Goal: Transaction & Acquisition: Download file/media

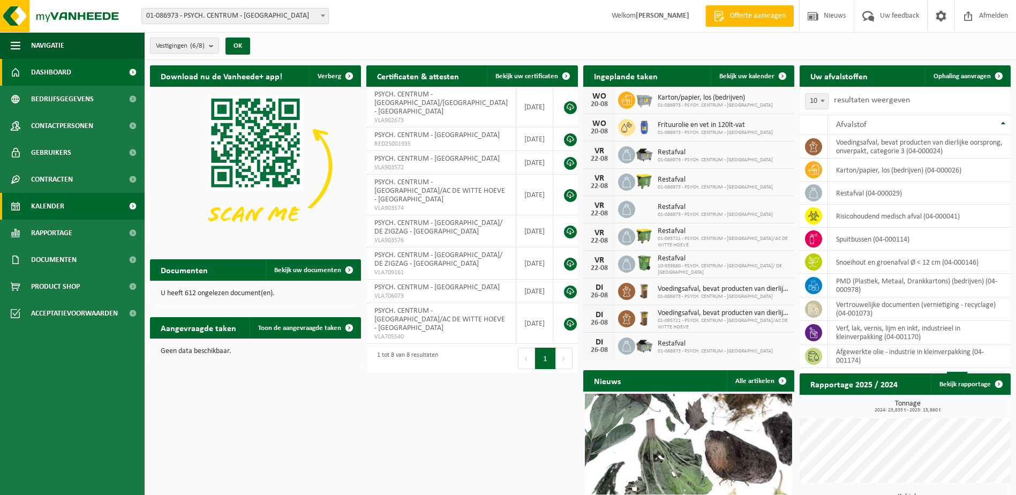
drag, startPoint x: 65, startPoint y: 199, endPoint x: 109, endPoint y: 210, distance: 46.0
click at [64, 199] on link "Kalender" at bounding box center [72, 206] width 145 height 27
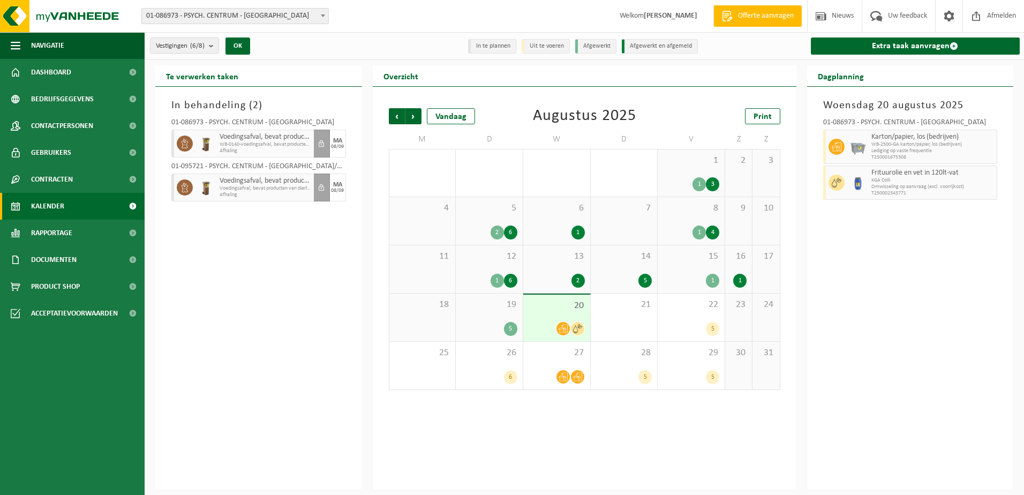
click at [492, 221] on div "5 2 6" at bounding box center [489, 221] width 67 height 48
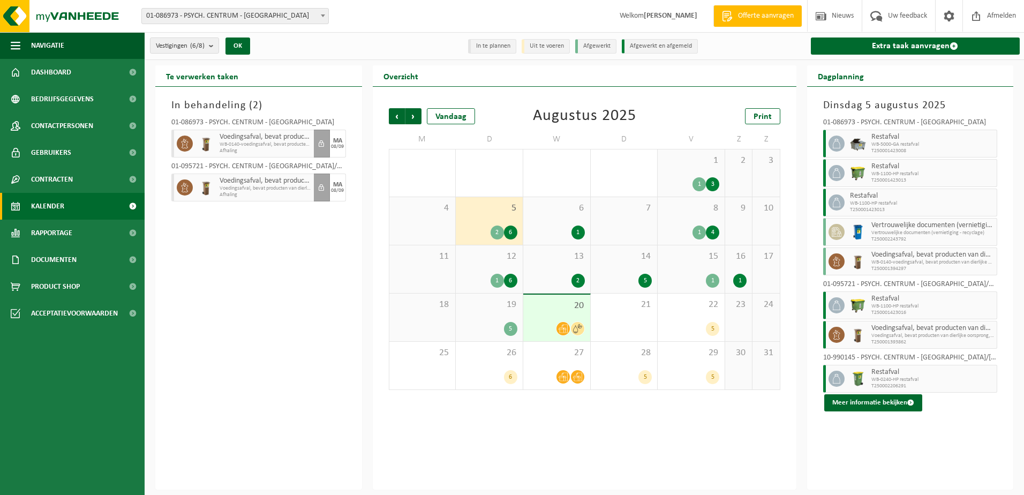
click at [489, 208] on span "5" at bounding box center [489, 208] width 56 height 12
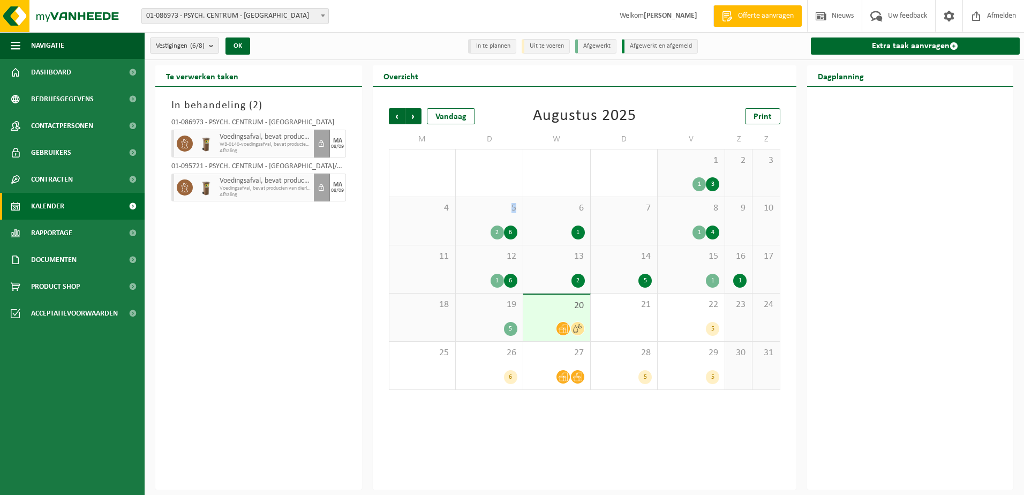
click at [489, 208] on span "5" at bounding box center [489, 208] width 56 height 12
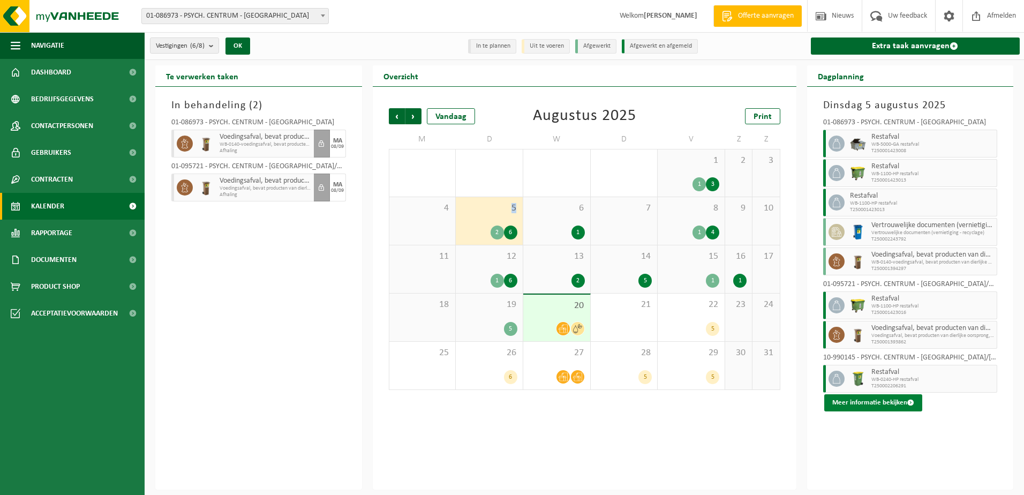
click at [897, 405] on button "Meer informatie bekijken" at bounding box center [873, 402] width 98 height 17
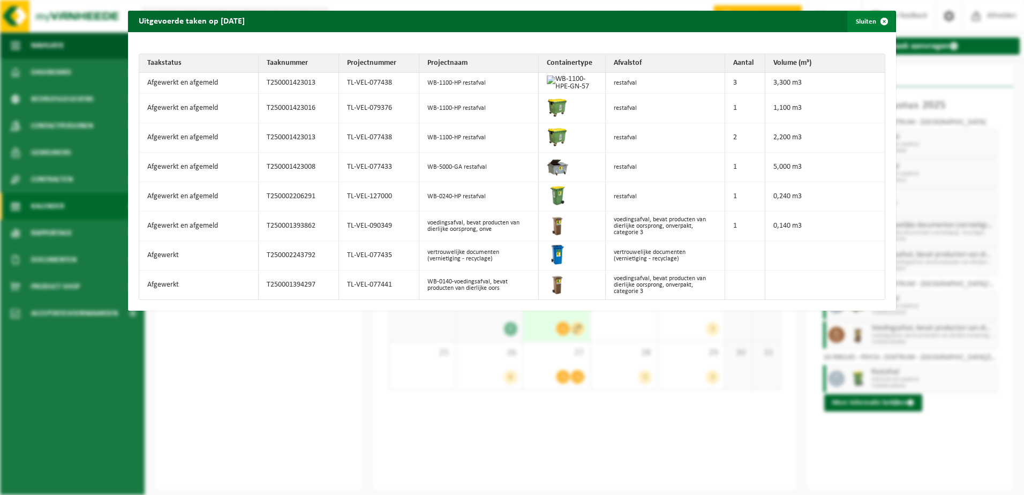
click at [878, 18] on span "button" at bounding box center [883, 21] width 21 height 21
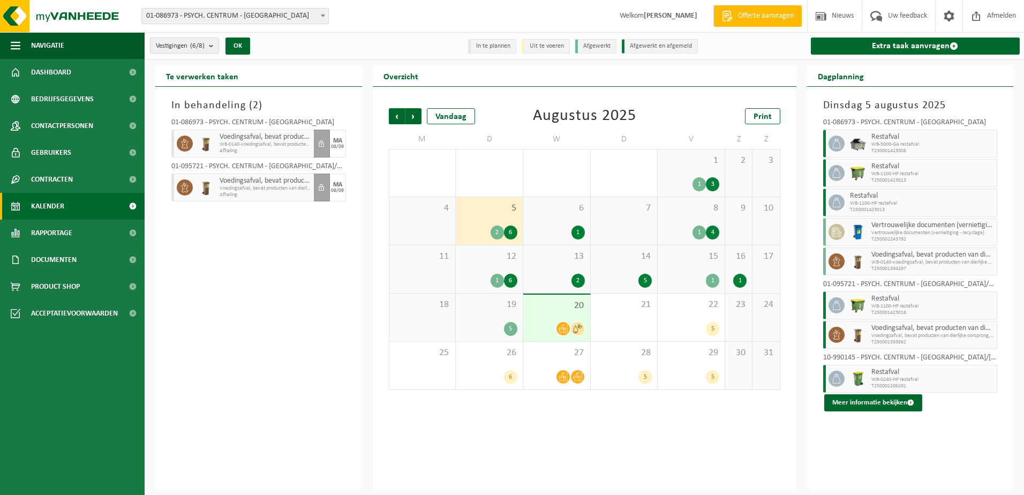
click at [219, 17] on span "01-086973 - PSYCH. CENTRUM - [GEOGRAPHIC_DATA]" at bounding box center [235, 16] width 186 height 15
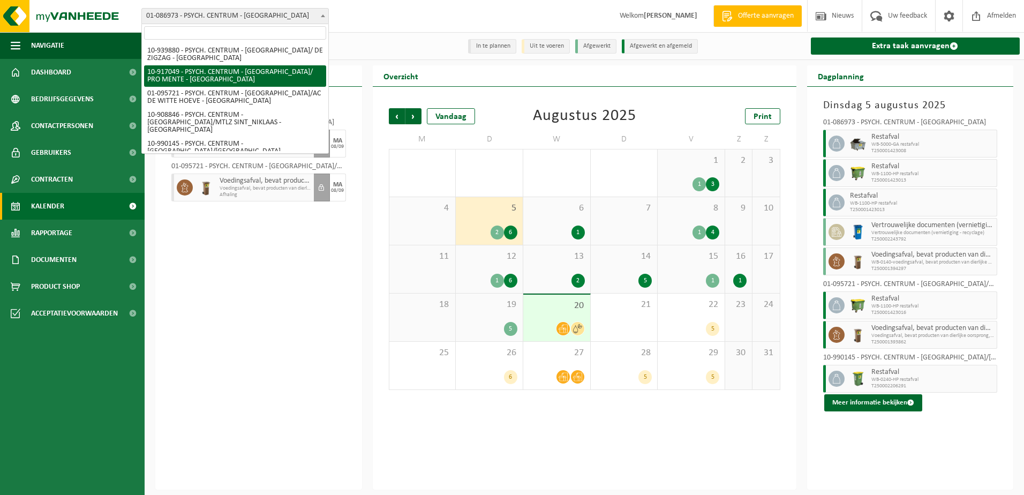
scroll to position [21, 0]
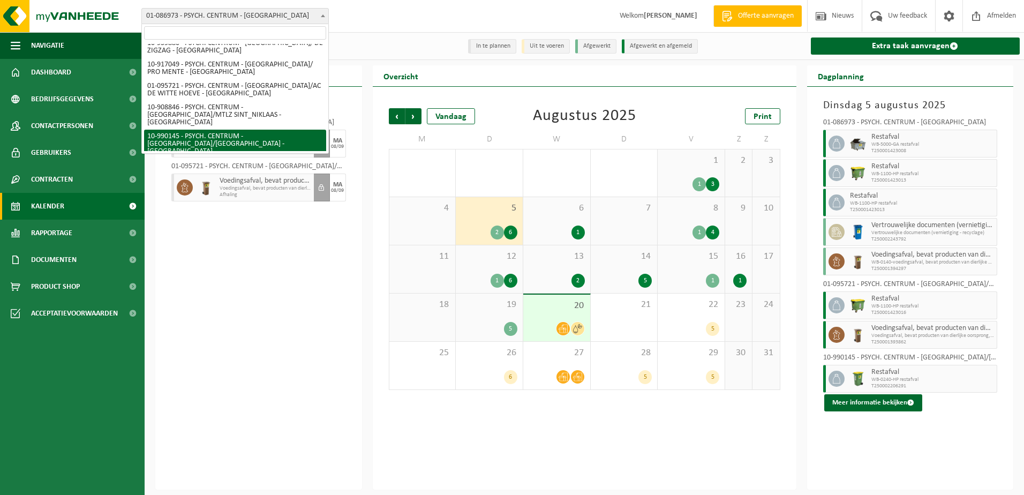
select select "168943"
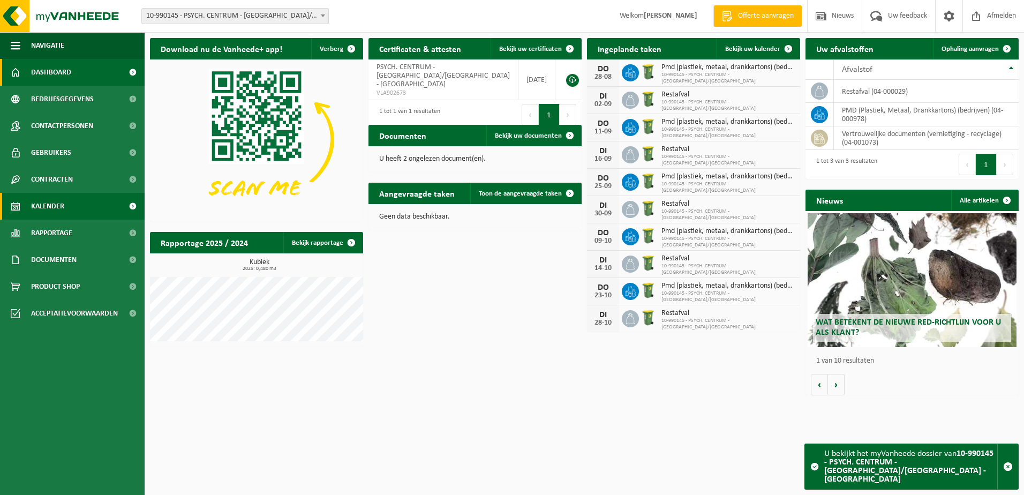
click at [62, 208] on span "Kalender" at bounding box center [47, 206] width 33 height 27
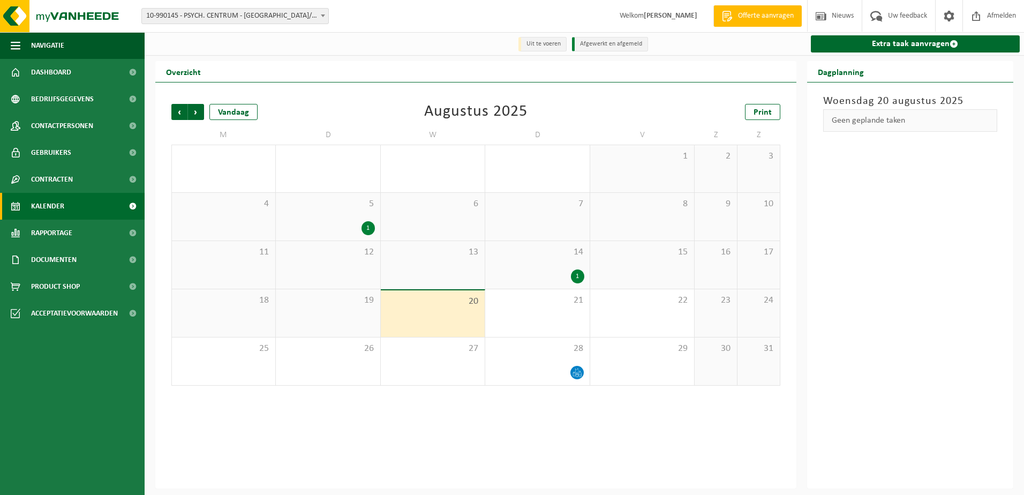
click at [354, 226] on div "1" at bounding box center [327, 228] width 93 height 14
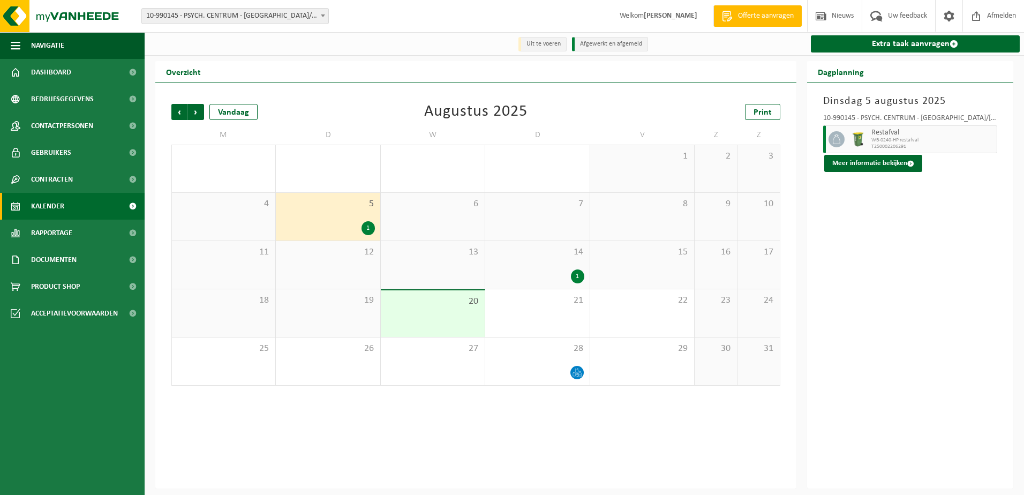
click at [533, 270] on div "1" at bounding box center [536, 276] width 93 height 14
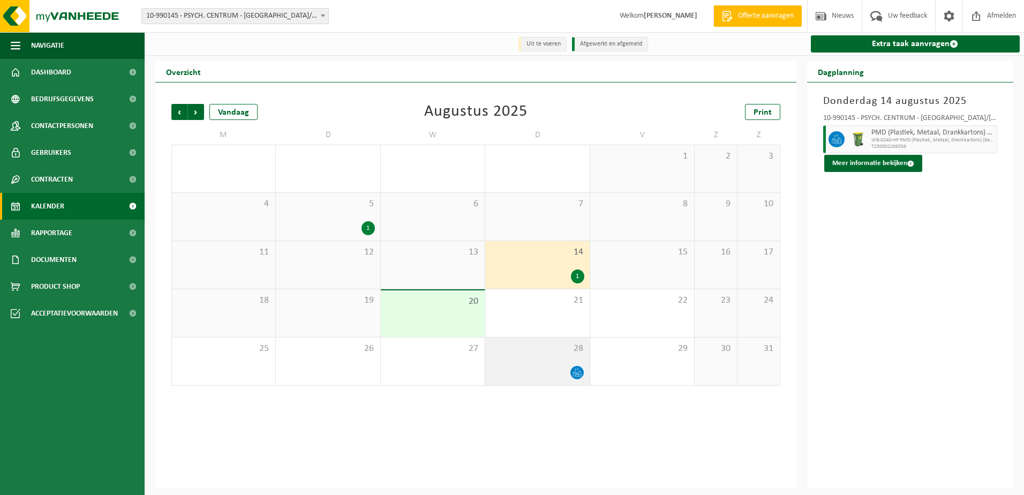
click at [548, 370] on div at bounding box center [536, 372] width 93 height 14
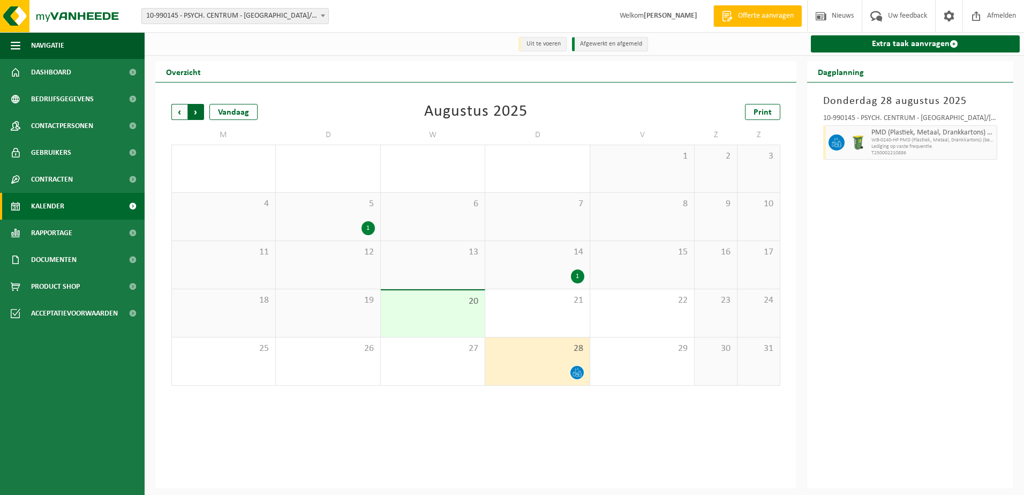
click at [176, 111] on span "Vorige" at bounding box center [179, 112] width 16 height 16
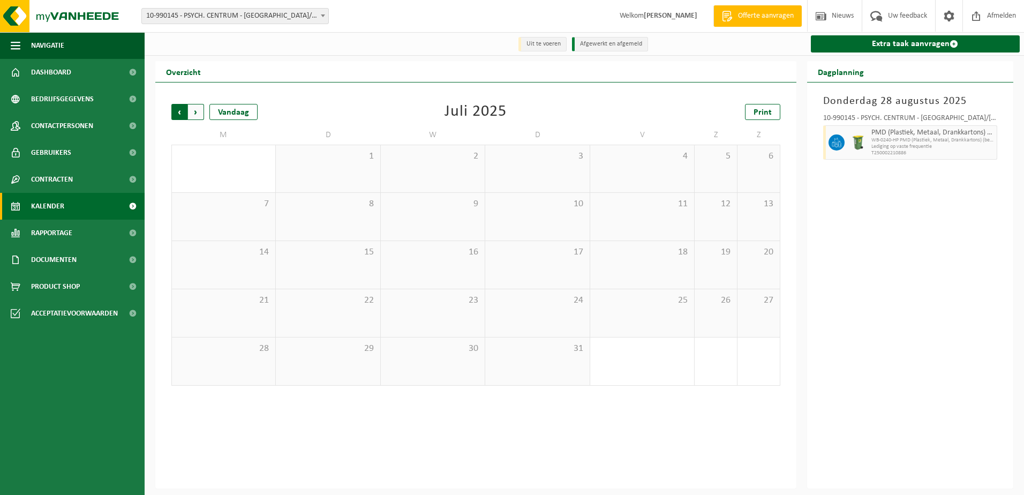
click at [194, 111] on span "Volgende" at bounding box center [196, 112] width 16 height 16
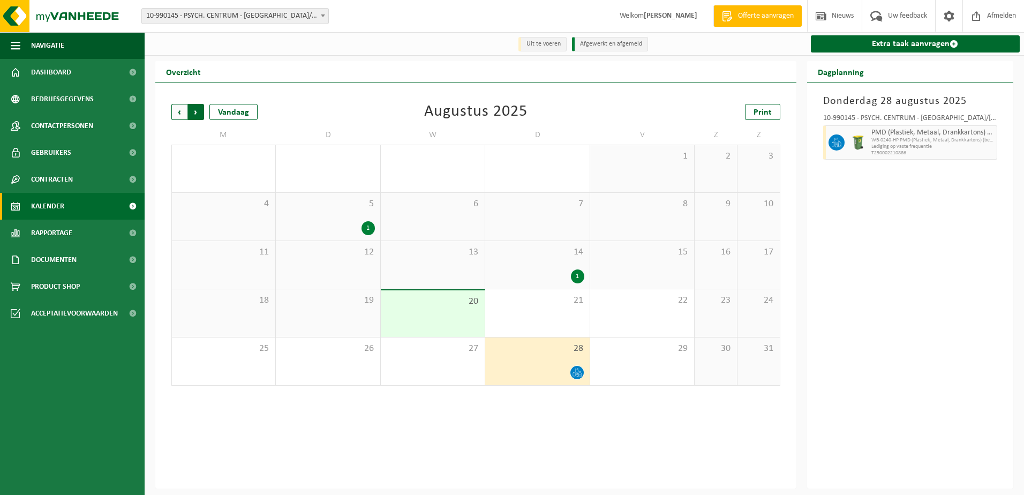
click at [178, 110] on span "Vorige" at bounding box center [179, 112] width 16 height 16
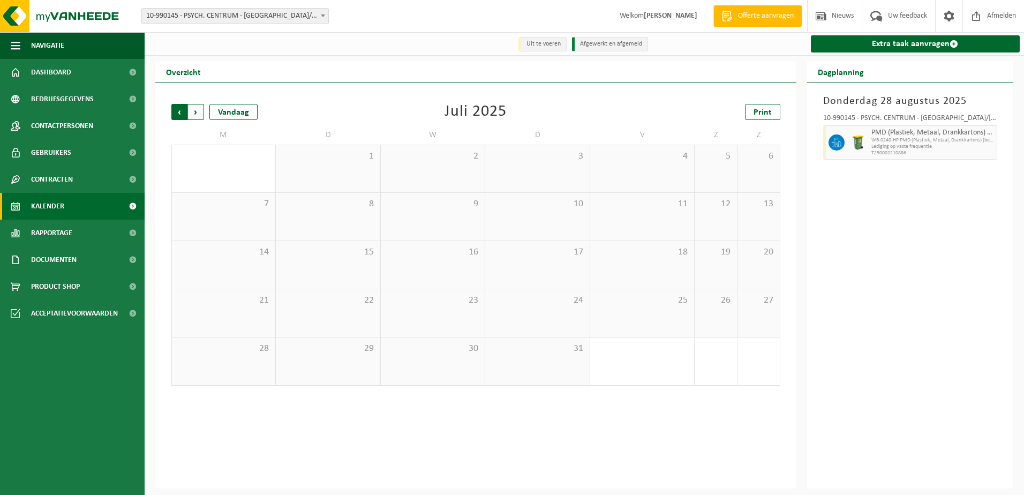
click at [198, 111] on span "Volgende" at bounding box center [196, 112] width 16 height 16
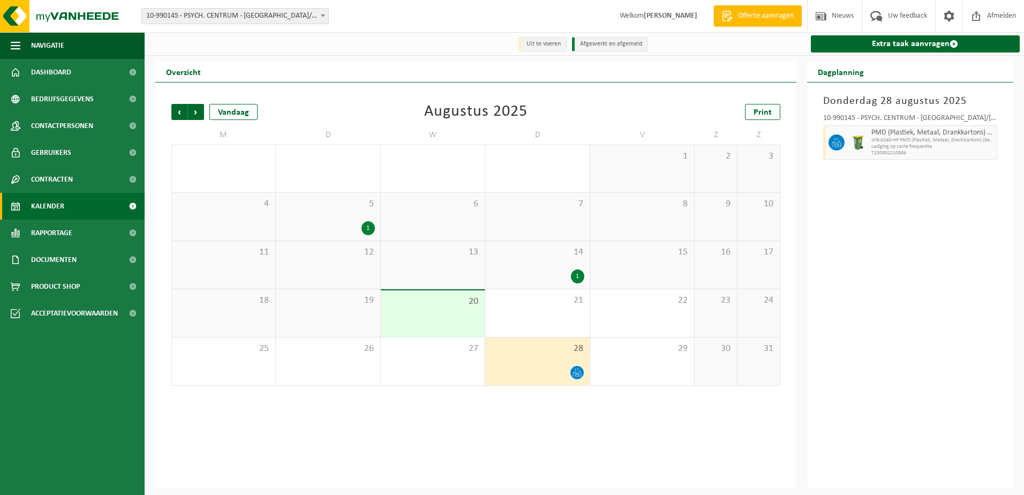
click at [198, 111] on span "Volgende" at bounding box center [196, 112] width 16 height 16
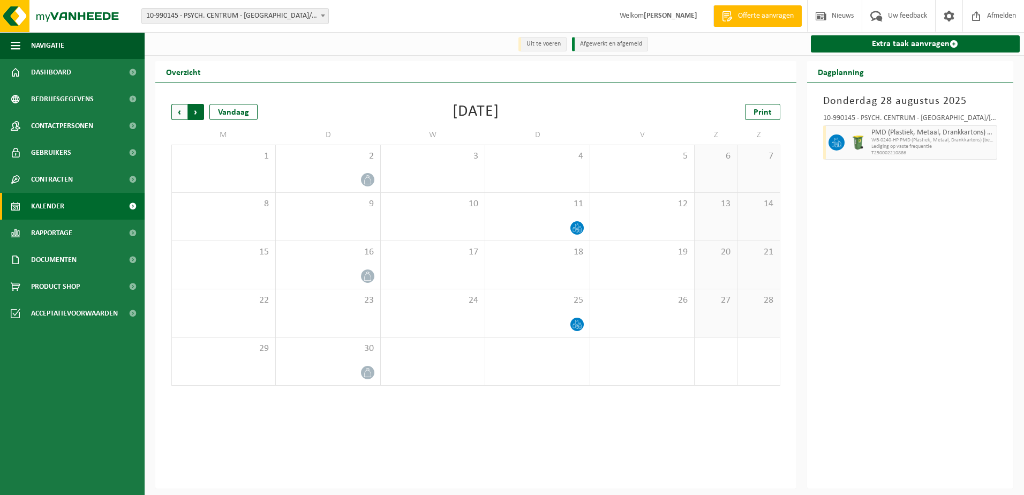
click at [183, 110] on span "Vorige" at bounding box center [179, 112] width 16 height 16
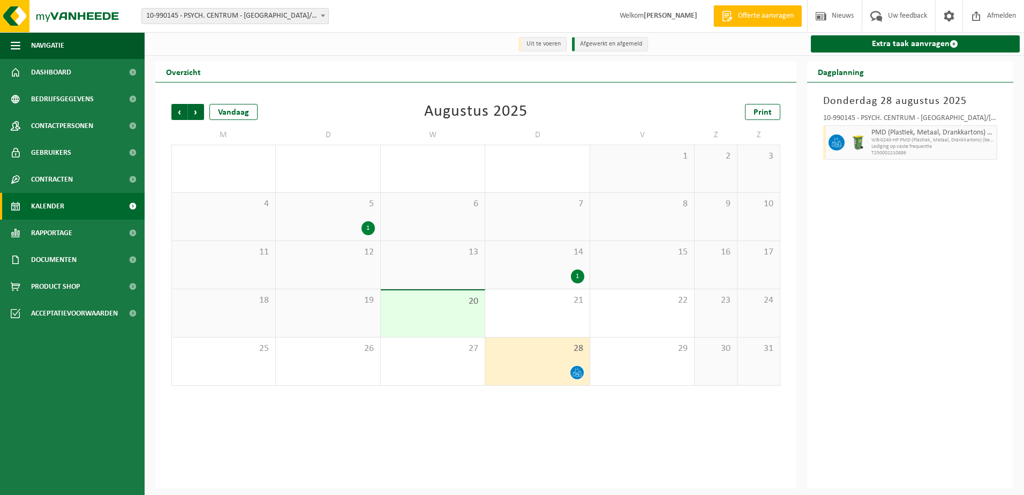
click at [223, 18] on span "10-990145 - PSYCH. CENTRUM - [GEOGRAPHIC_DATA]/[GEOGRAPHIC_DATA] - [GEOGRAPHIC_…" at bounding box center [235, 16] width 186 height 15
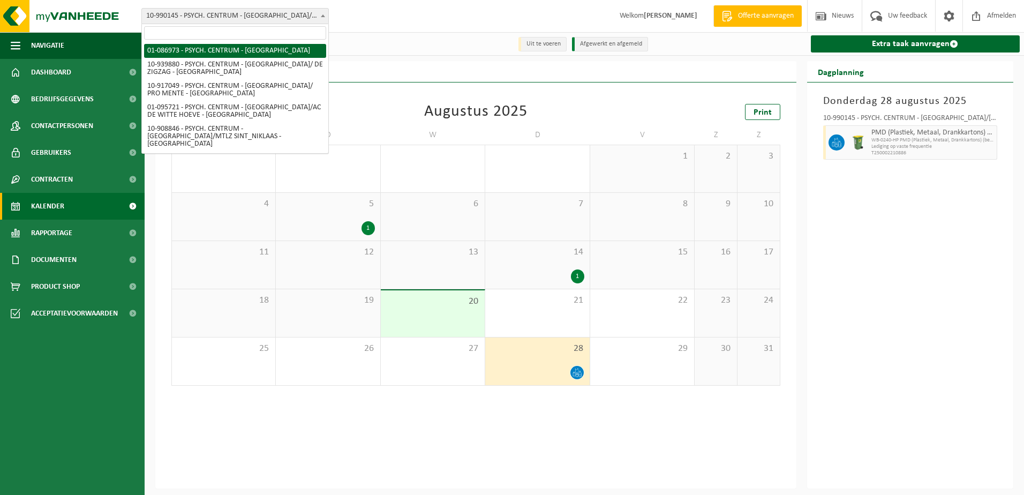
select select "700"
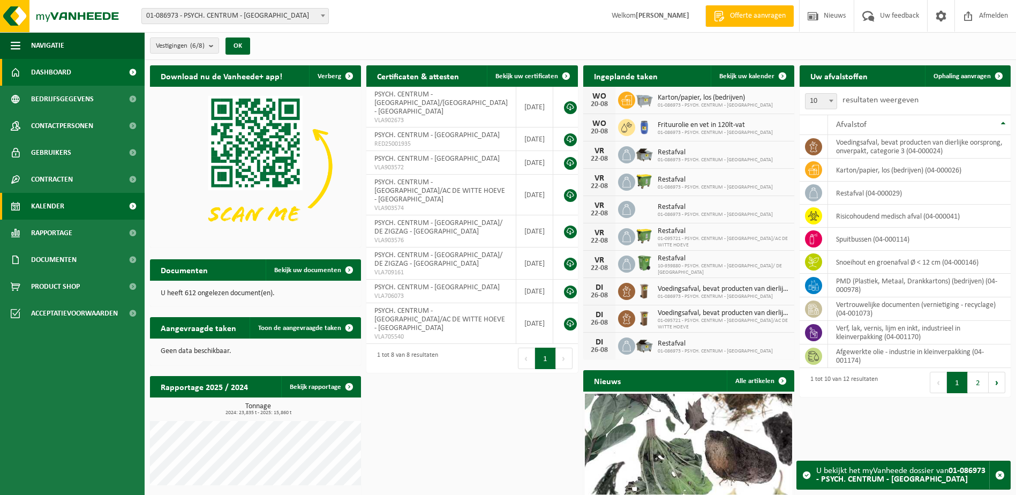
click at [60, 210] on span "Kalender" at bounding box center [47, 206] width 33 height 27
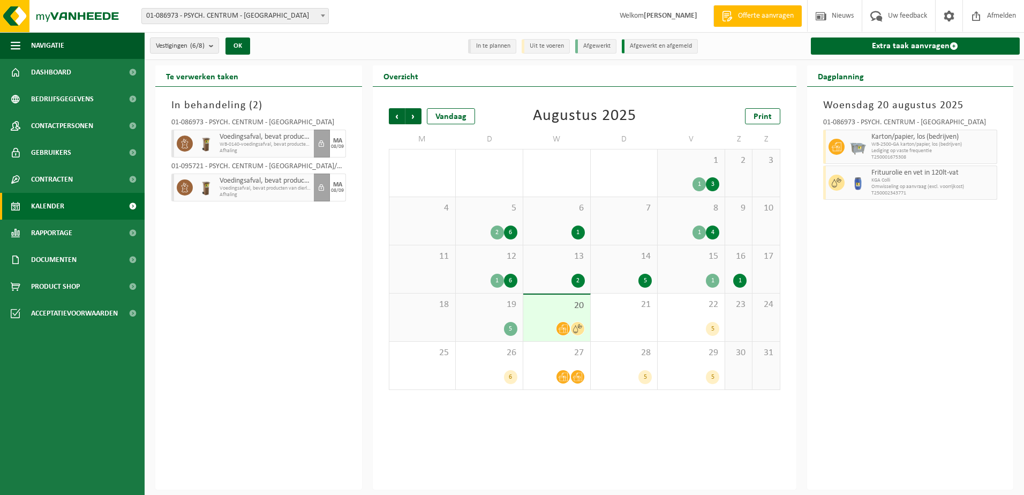
click at [494, 225] on div "2" at bounding box center [496, 232] width 13 height 14
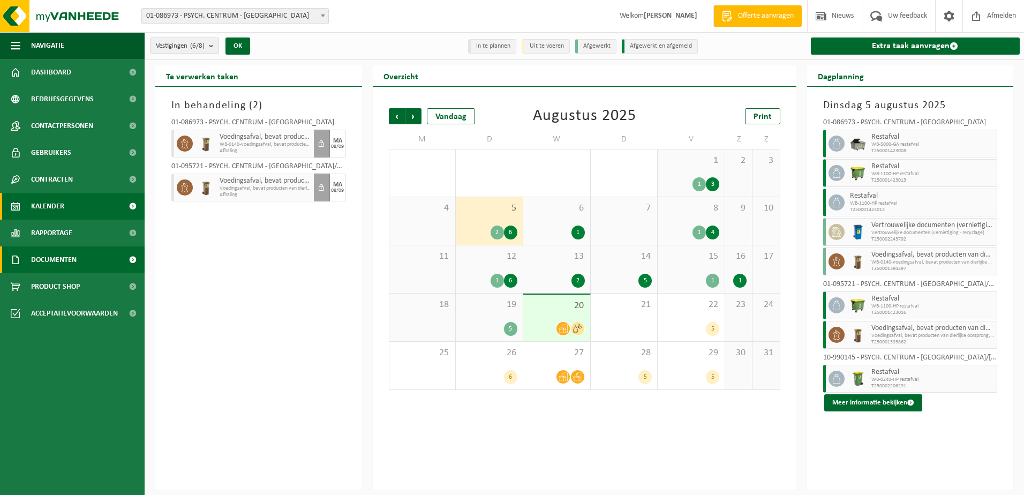
click at [85, 254] on link "Documenten" at bounding box center [72, 259] width 145 height 27
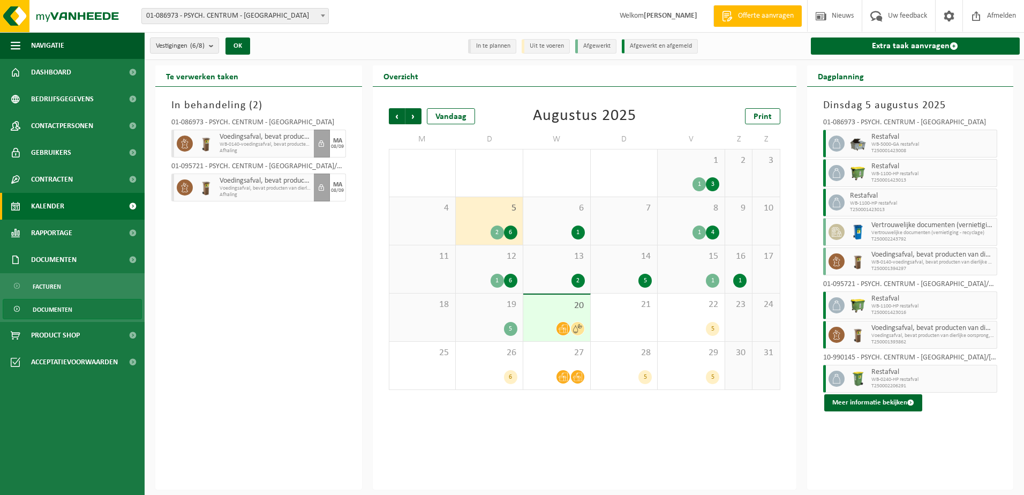
click at [64, 308] on span "Documenten" at bounding box center [53, 309] width 40 height 20
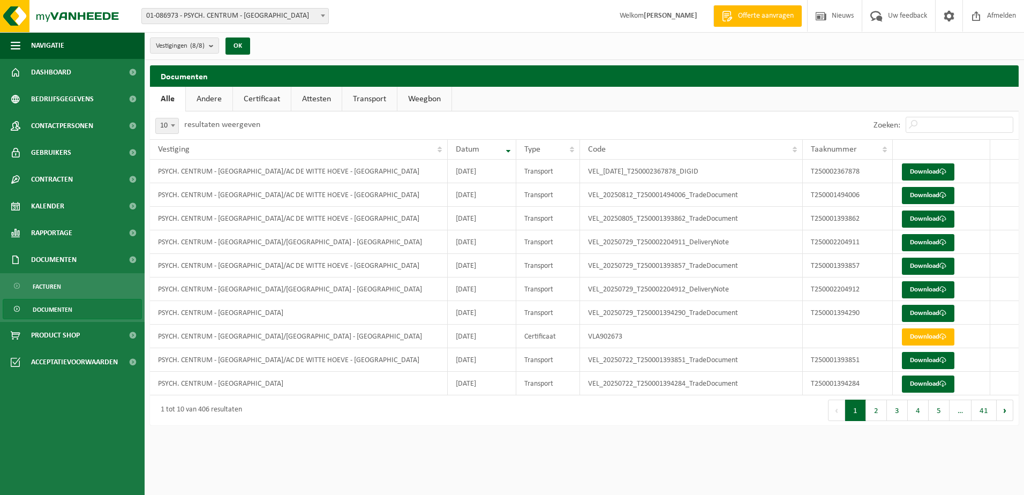
click at [207, 98] on link "Andere" at bounding box center [209, 99] width 47 height 25
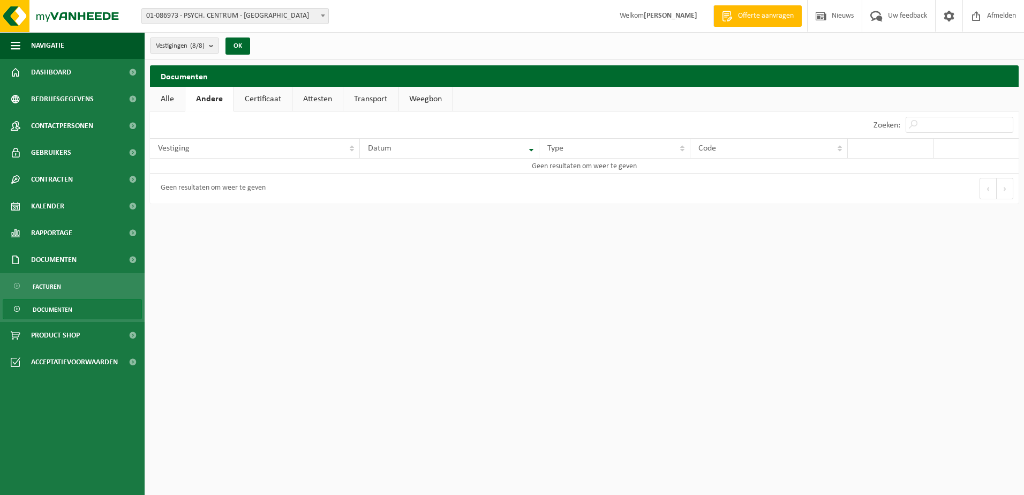
click at [385, 95] on link "Transport" at bounding box center [370, 99] width 55 height 25
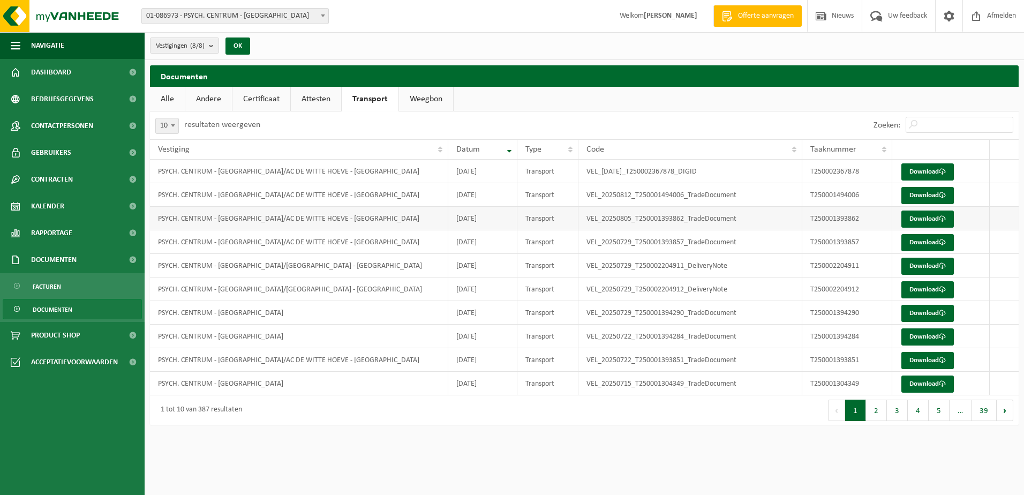
click at [389, 226] on td "PSYCH. CENTRUM - [GEOGRAPHIC_DATA]/AC DE WITTE HOEVE - [GEOGRAPHIC_DATA]" at bounding box center [299, 219] width 298 height 24
click at [341, 221] on td "PSYCH. CENTRUM - [GEOGRAPHIC_DATA]/AC DE WITTE HOEVE - [GEOGRAPHIC_DATA]" at bounding box center [299, 219] width 298 height 24
click at [929, 215] on link "Download" at bounding box center [927, 218] width 52 height 17
click at [329, 267] on td "PSYCH. CENTRUM - [GEOGRAPHIC_DATA]/[GEOGRAPHIC_DATA] - [GEOGRAPHIC_DATA]" at bounding box center [299, 266] width 298 height 24
click at [922, 264] on link "Download" at bounding box center [927, 265] width 52 height 17
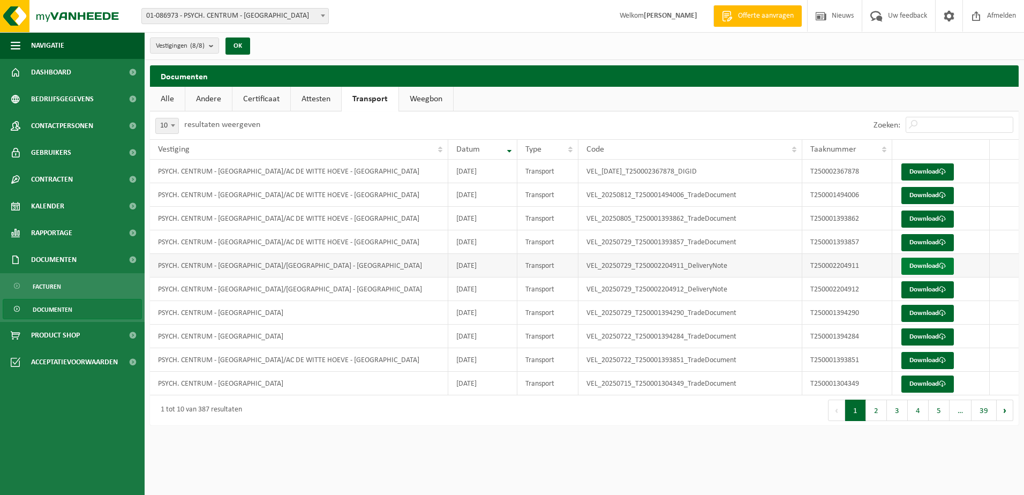
click at [920, 263] on link "Download" at bounding box center [927, 265] width 52 height 17
click at [926, 287] on link "Download" at bounding box center [927, 289] width 52 height 17
click at [933, 363] on link "Download" at bounding box center [927, 360] width 52 height 17
click at [930, 241] on link "Download" at bounding box center [927, 242] width 52 height 17
click at [919, 217] on link "Download" at bounding box center [927, 218] width 52 height 17
